Goal: Find specific page/section: Find specific page/section

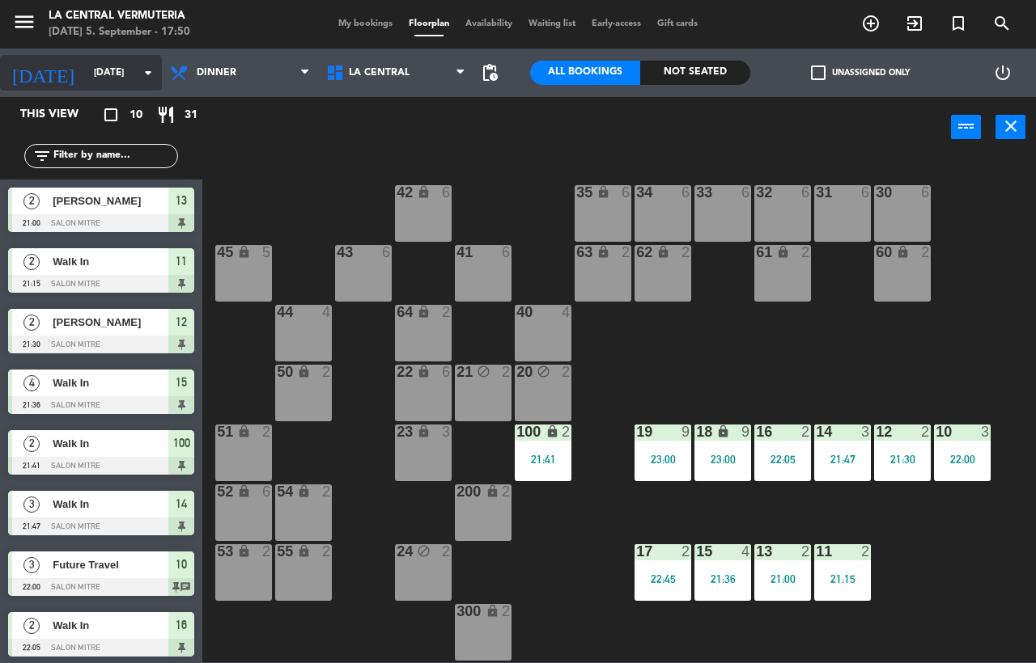
click at [87, 67] on input "[DATE]" at bounding box center [150, 73] width 129 height 28
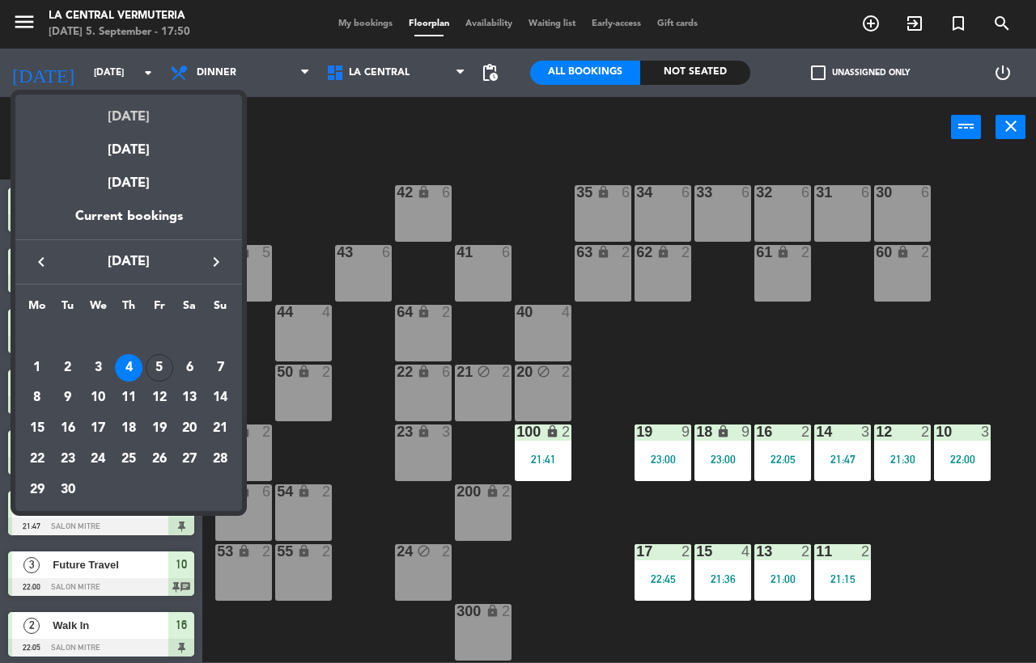
click at [133, 125] on div "[DATE]" at bounding box center [128, 111] width 227 height 33
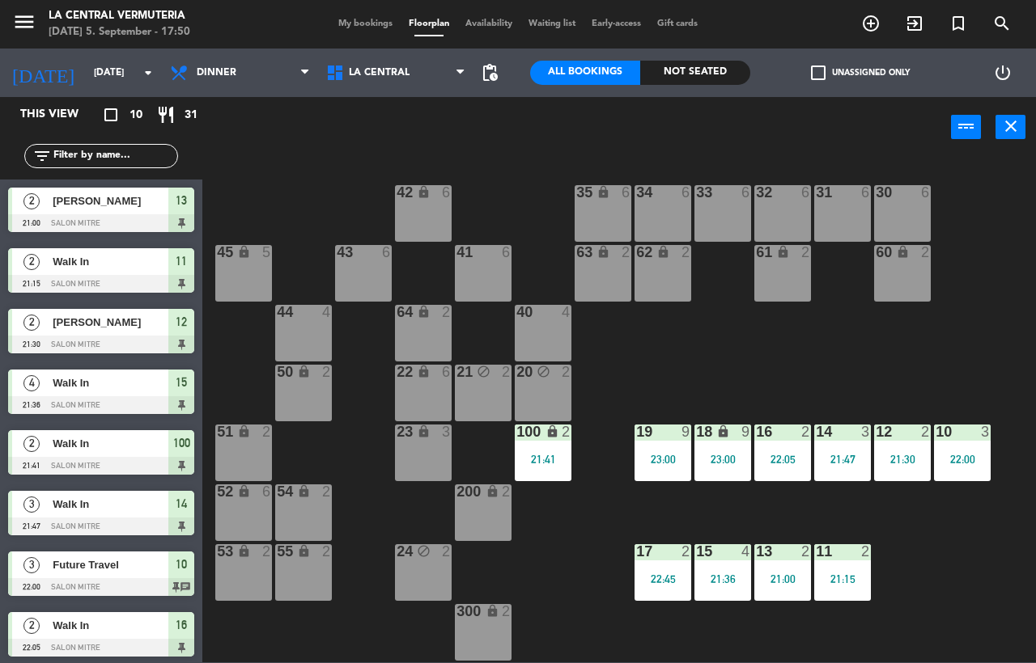
type input "[DATE]"
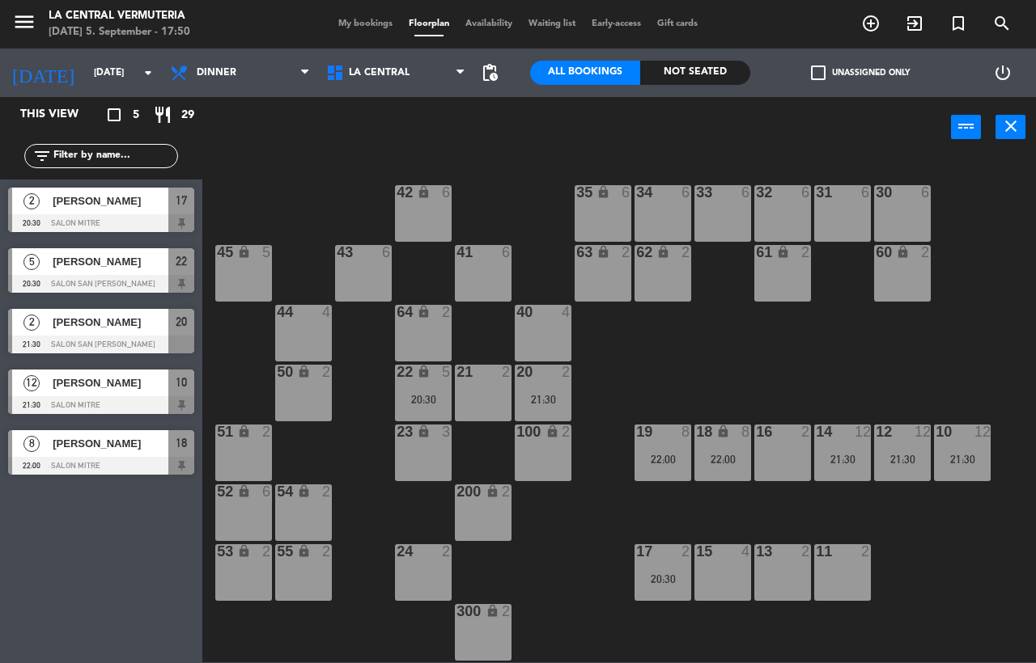
click at [89, 197] on span "[PERSON_NAME]" at bounding box center [111, 201] width 116 height 17
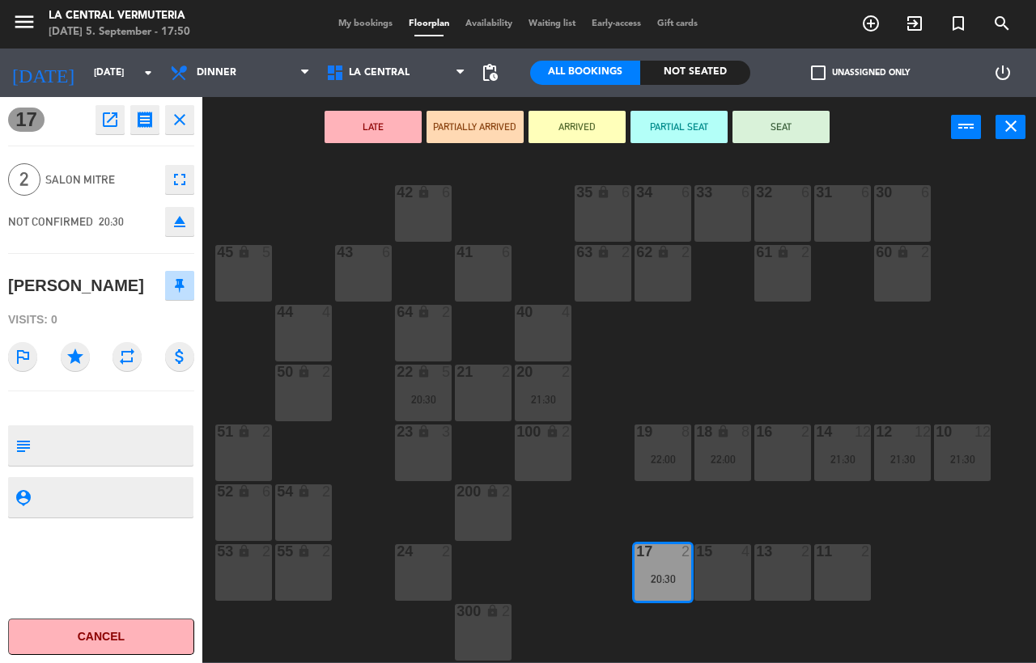
click at [189, 122] on icon "close" at bounding box center [179, 119] width 19 height 19
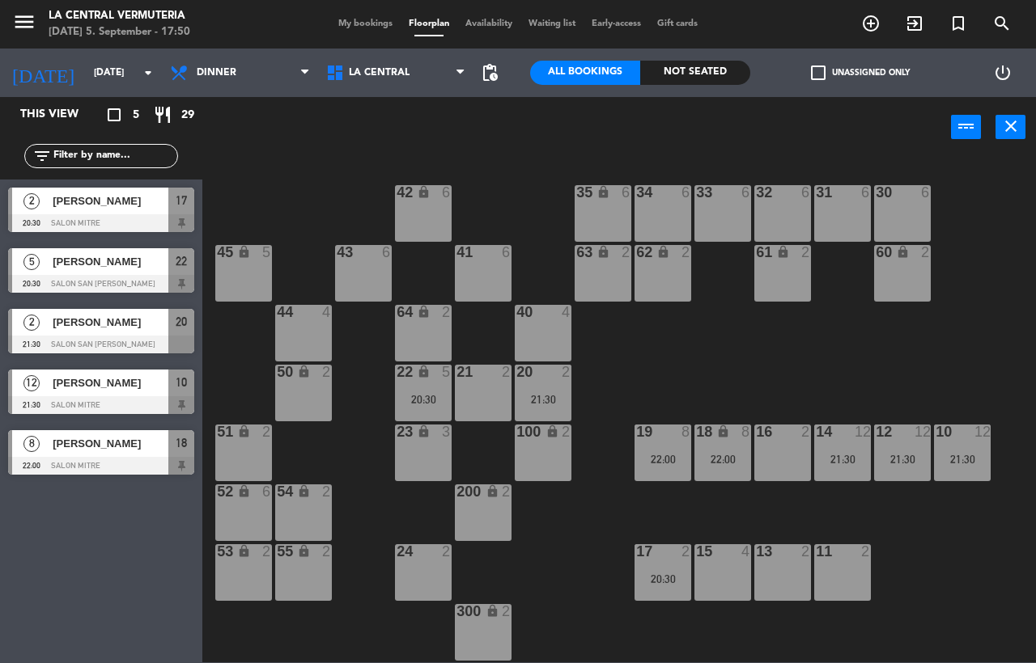
click at [145, 265] on span "[PERSON_NAME]" at bounding box center [111, 261] width 116 height 17
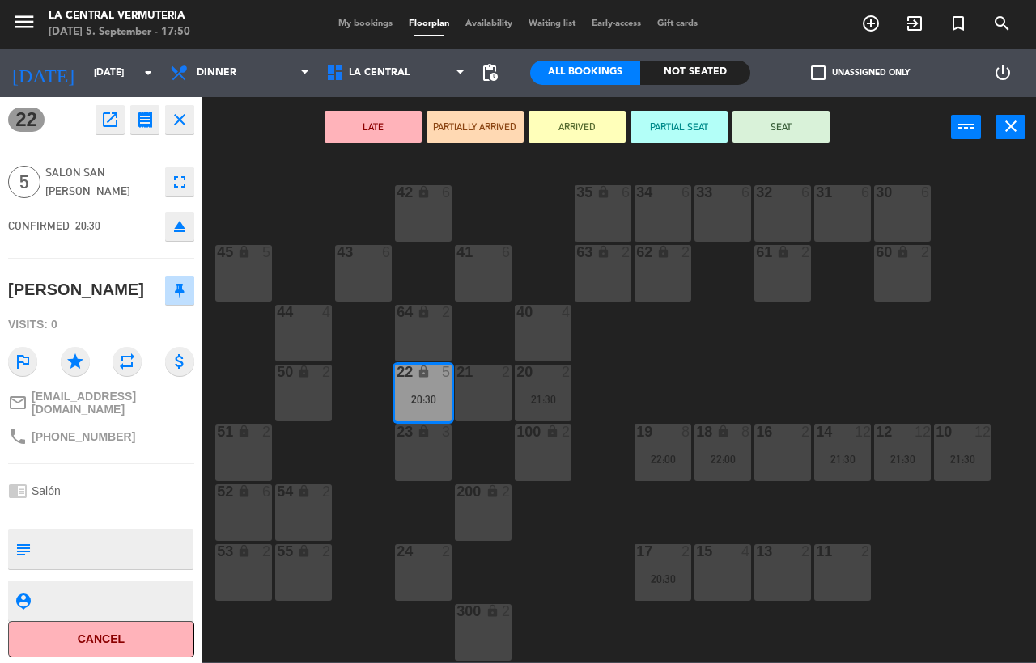
click at [180, 121] on icon "close" at bounding box center [179, 119] width 19 height 19
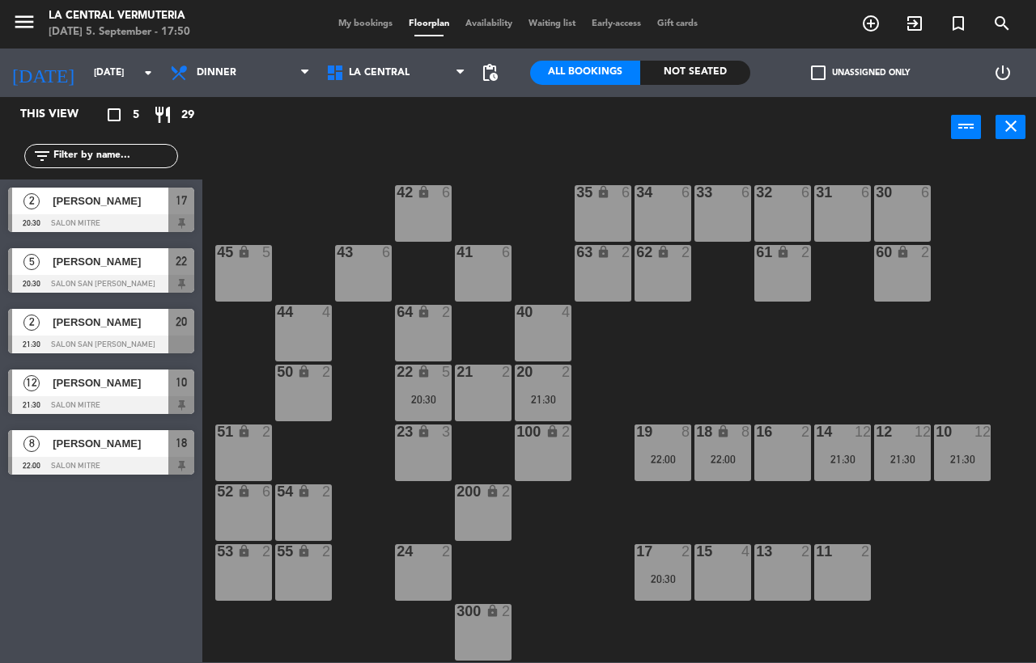
click at [146, 333] on div "[PERSON_NAME]" at bounding box center [109, 322] width 117 height 27
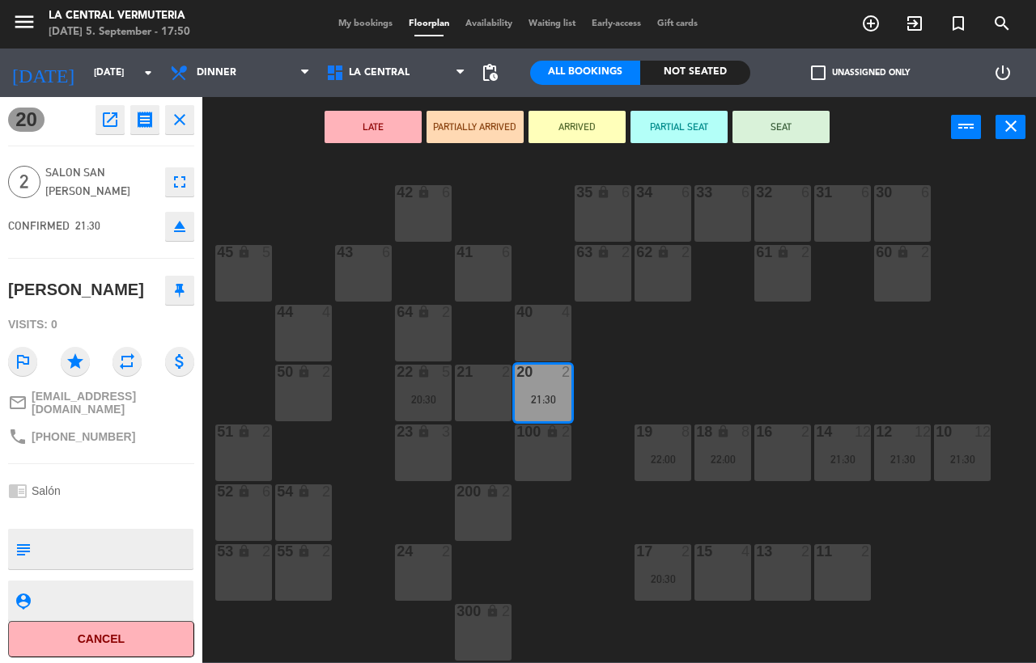
click at [181, 121] on icon "close" at bounding box center [179, 119] width 19 height 19
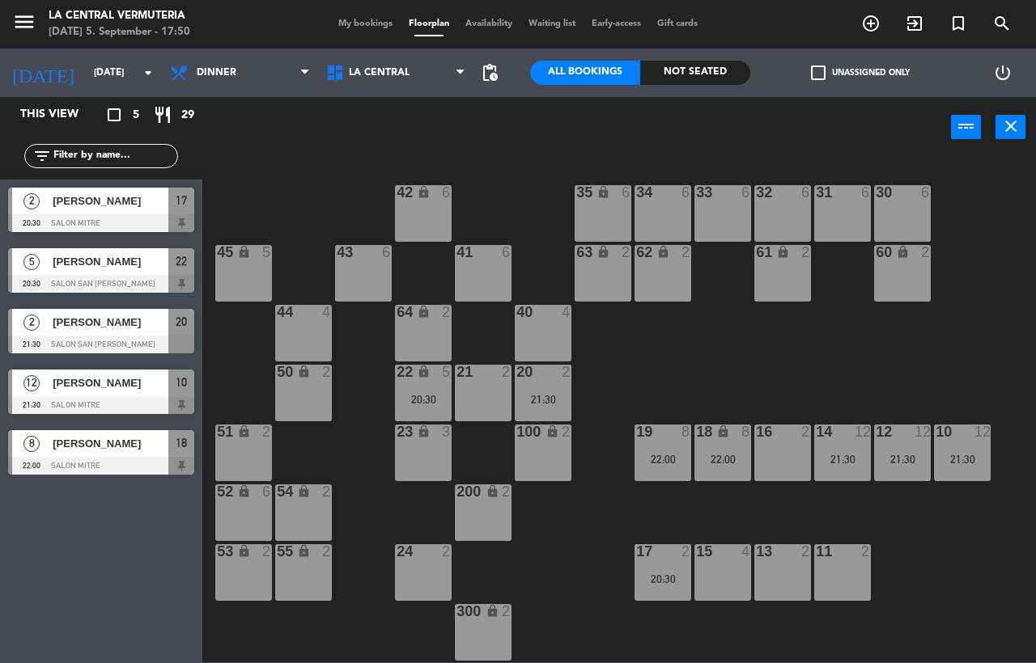
click at [124, 393] on div "[PERSON_NAME]" at bounding box center [109, 383] width 117 height 27
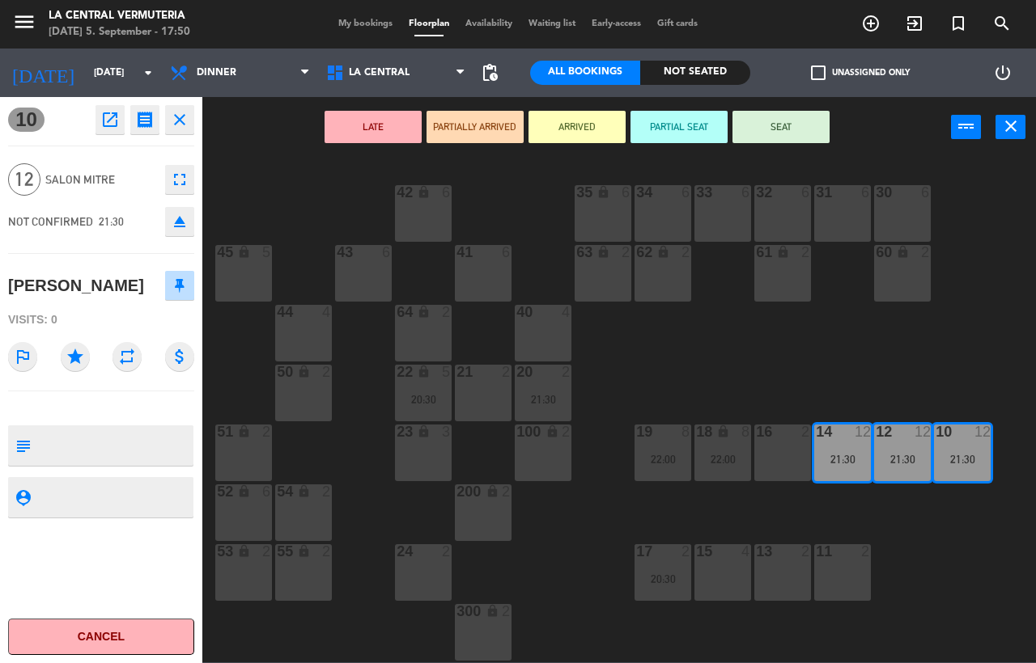
drag, startPoint x: 184, startPoint y: 121, endPoint x: 161, endPoint y: 243, distance: 123.6
click at [184, 121] on icon "close" at bounding box center [179, 119] width 19 height 19
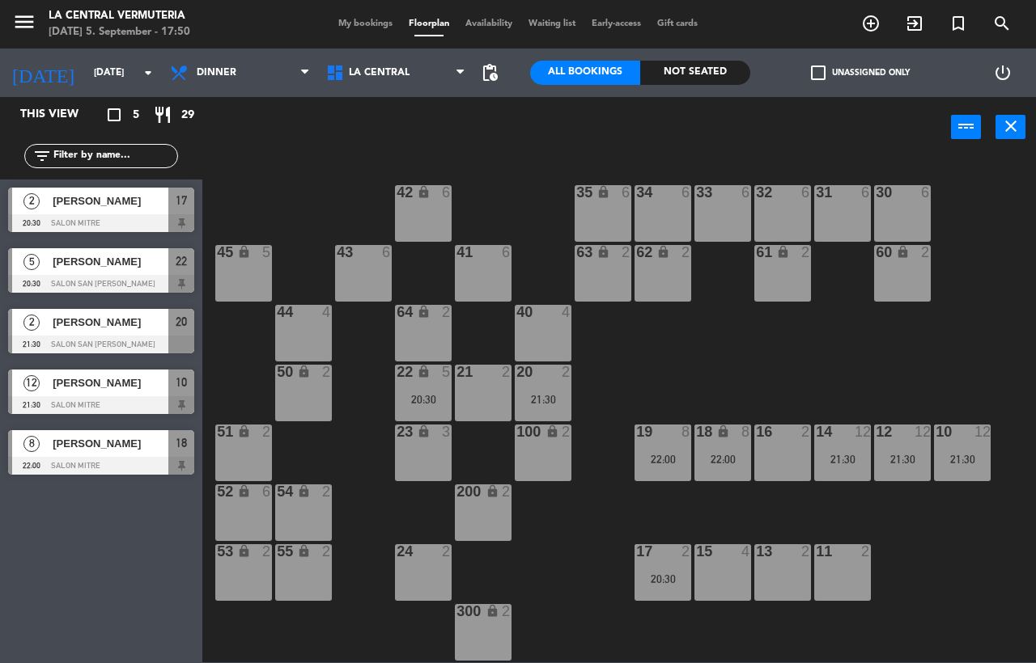
click at [153, 449] on span "[PERSON_NAME]" at bounding box center [111, 443] width 116 height 17
